Goal: Task Accomplishment & Management: Complete application form

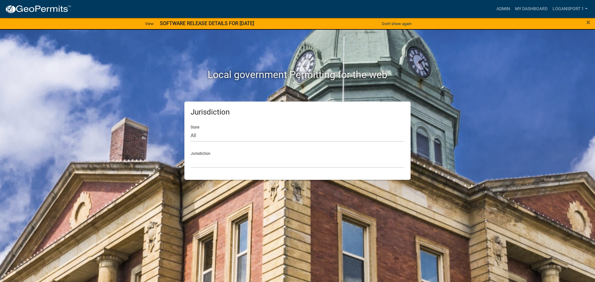
click at [233, 144] on form "State All [US_STATE] [US_STATE] [US_STATE] [US_STATE] [US_STATE] [US_STATE] [US…" at bounding box center [298, 145] width 214 height 48
click at [233, 134] on select "All [US_STATE] [US_STATE] [US_STATE] [US_STATE] [US_STATE] [US_STATE] [US_STATE…" at bounding box center [298, 135] width 214 height 13
select select "[US_STATE]"
click at [191, 129] on select "All [US_STATE] [US_STATE] [US_STATE] [US_STATE] [US_STATE] [US_STATE] [US_STATE…" at bounding box center [298, 135] width 214 height 13
click at [225, 157] on select "City of [GEOGRAPHIC_DATA], [US_STATE] City of [GEOGRAPHIC_DATA], [US_STATE] Cit…" at bounding box center [298, 162] width 214 height 13
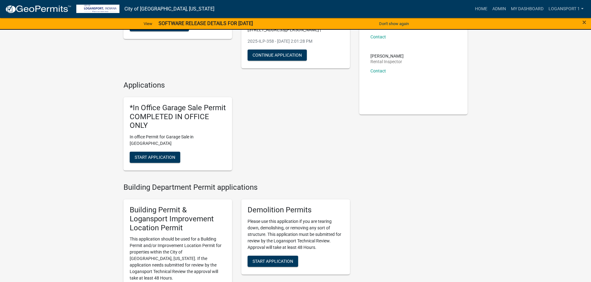
scroll to position [93, 0]
click at [495, 7] on link "Admin" at bounding box center [499, 9] width 19 height 12
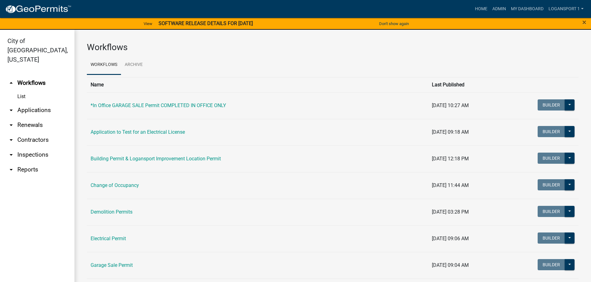
click at [20, 103] on link "arrow_drop_down Applications" at bounding box center [37, 110] width 74 height 15
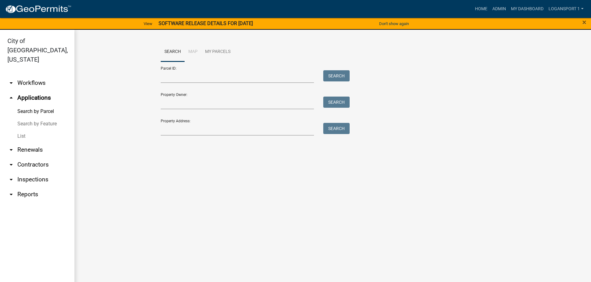
click at [22, 130] on link "List" at bounding box center [37, 136] width 74 height 12
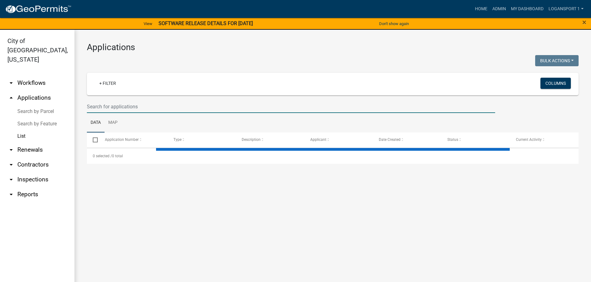
click at [156, 109] on input "text" at bounding box center [291, 106] width 408 height 13
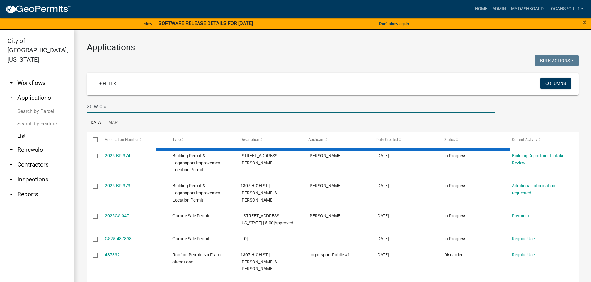
click at [105, 108] on input "20 W C ol" at bounding box center [291, 106] width 408 height 13
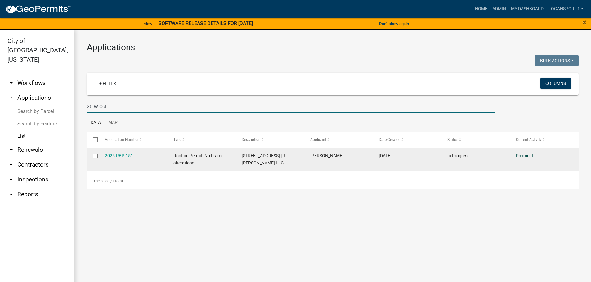
type input "20 W Col"
click at [521, 154] on link "Payment" at bounding box center [524, 155] width 17 height 5
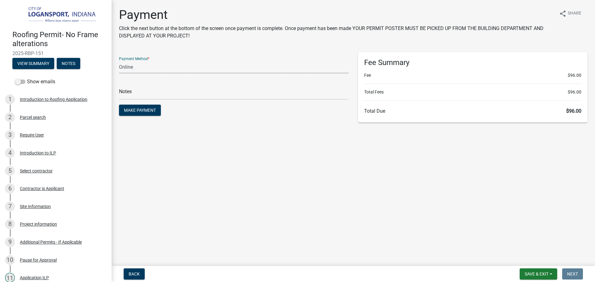
click at [135, 65] on select "Credit Card POS Check Cash Online" at bounding box center [234, 67] width 230 height 13
select select "2: 1"
click at [119, 61] on select "Credit Card POS Check Cash Online" at bounding box center [234, 67] width 230 height 13
click at [136, 96] on input "text" at bounding box center [234, 93] width 230 height 13
type input "118427"
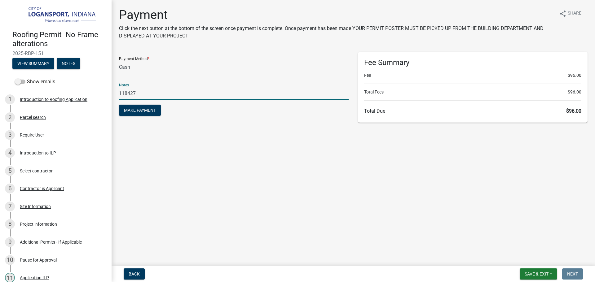
click at [119, 105] on button "Make Payment" at bounding box center [140, 110] width 42 height 11
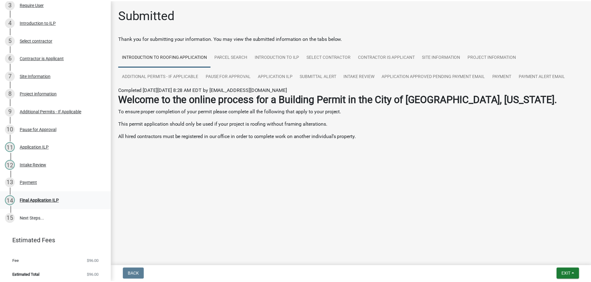
scroll to position [133, 0]
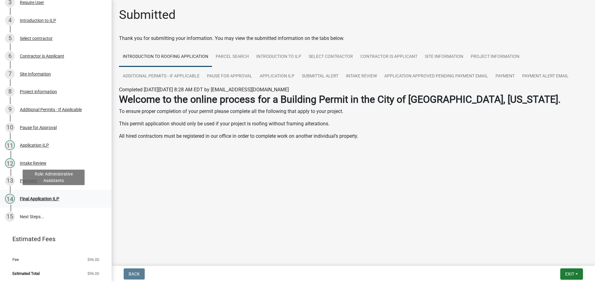
click at [36, 198] on div "Final Application ILP" at bounding box center [39, 199] width 39 height 4
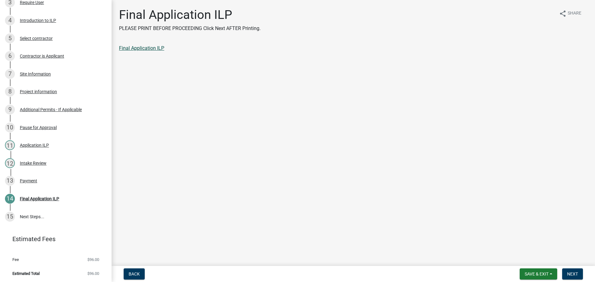
click at [144, 49] on link "Final Application ILP" at bounding box center [141, 48] width 45 height 6
drag, startPoint x: 574, startPoint y: 276, endPoint x: 569, endPoint y: 273, distance: 5.8
click at [574, 275] on span "Next" at bounding box center [572, 274] width 11 height 5
